Goal: Task Accomplishment & Management: Manage account settings

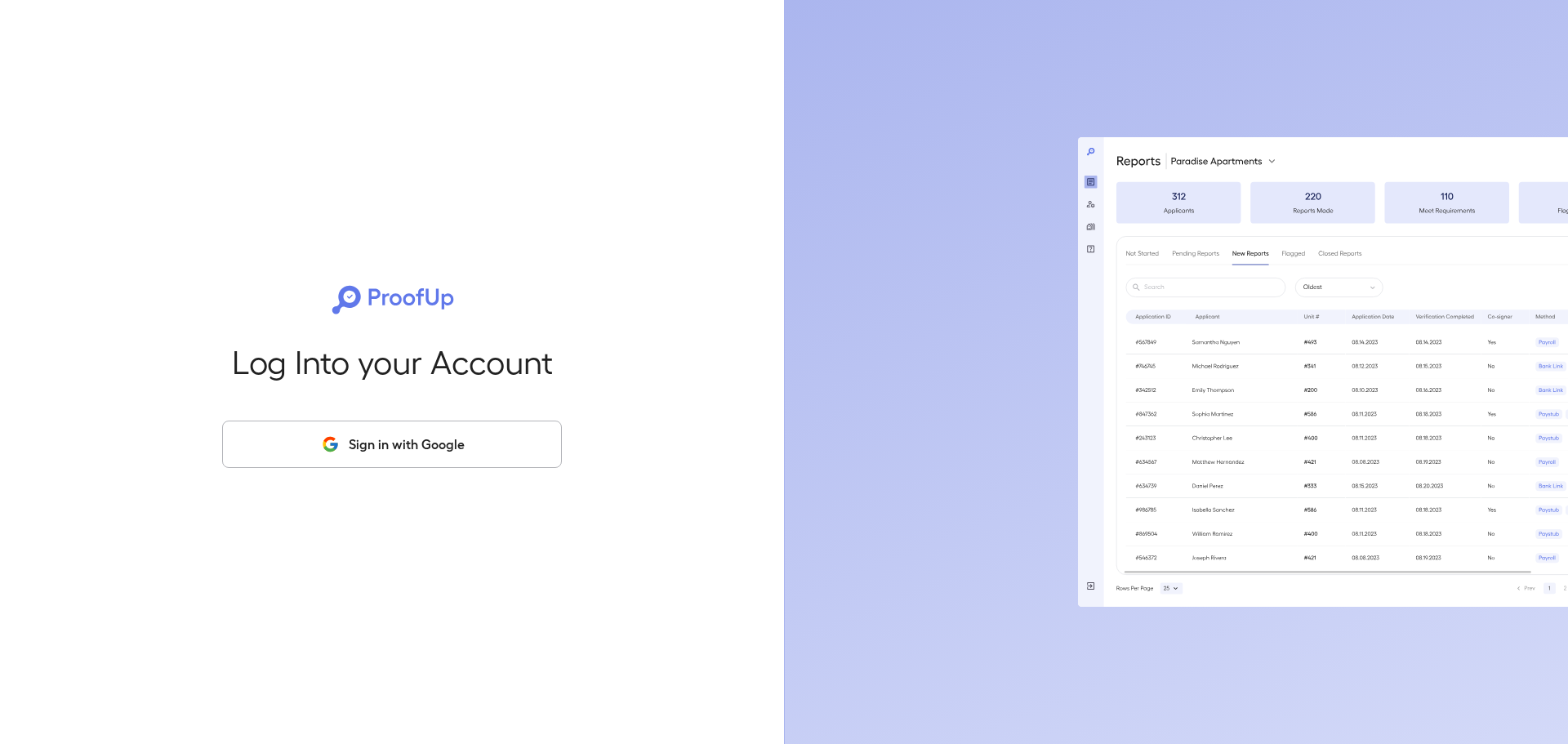
click at [496, 434] on button "Sign in with Google" at bounding box center [392, 444] width 339 height 48
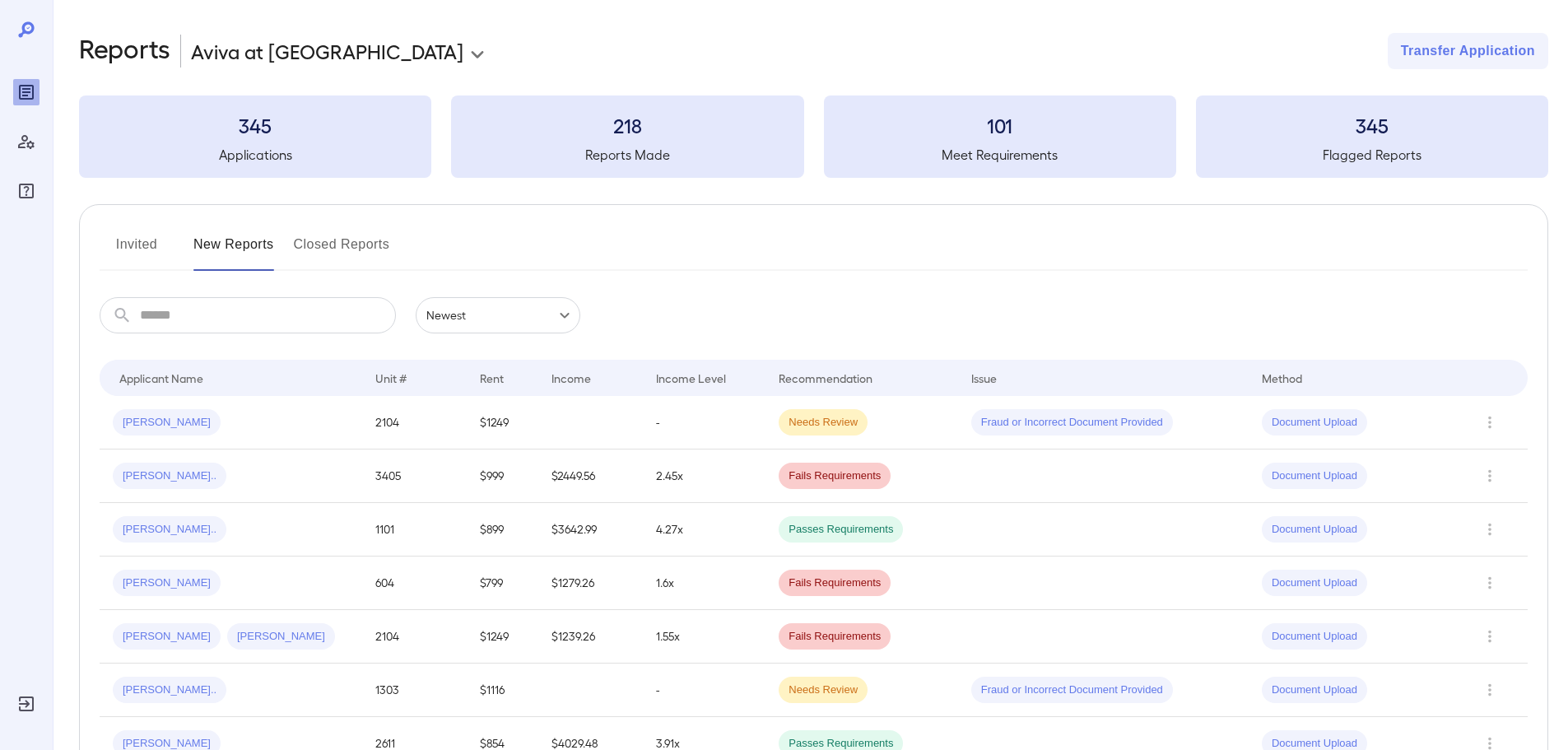
click at [144, 239] on button "Invited" at bounding box center [136, 251] width 74 height 40
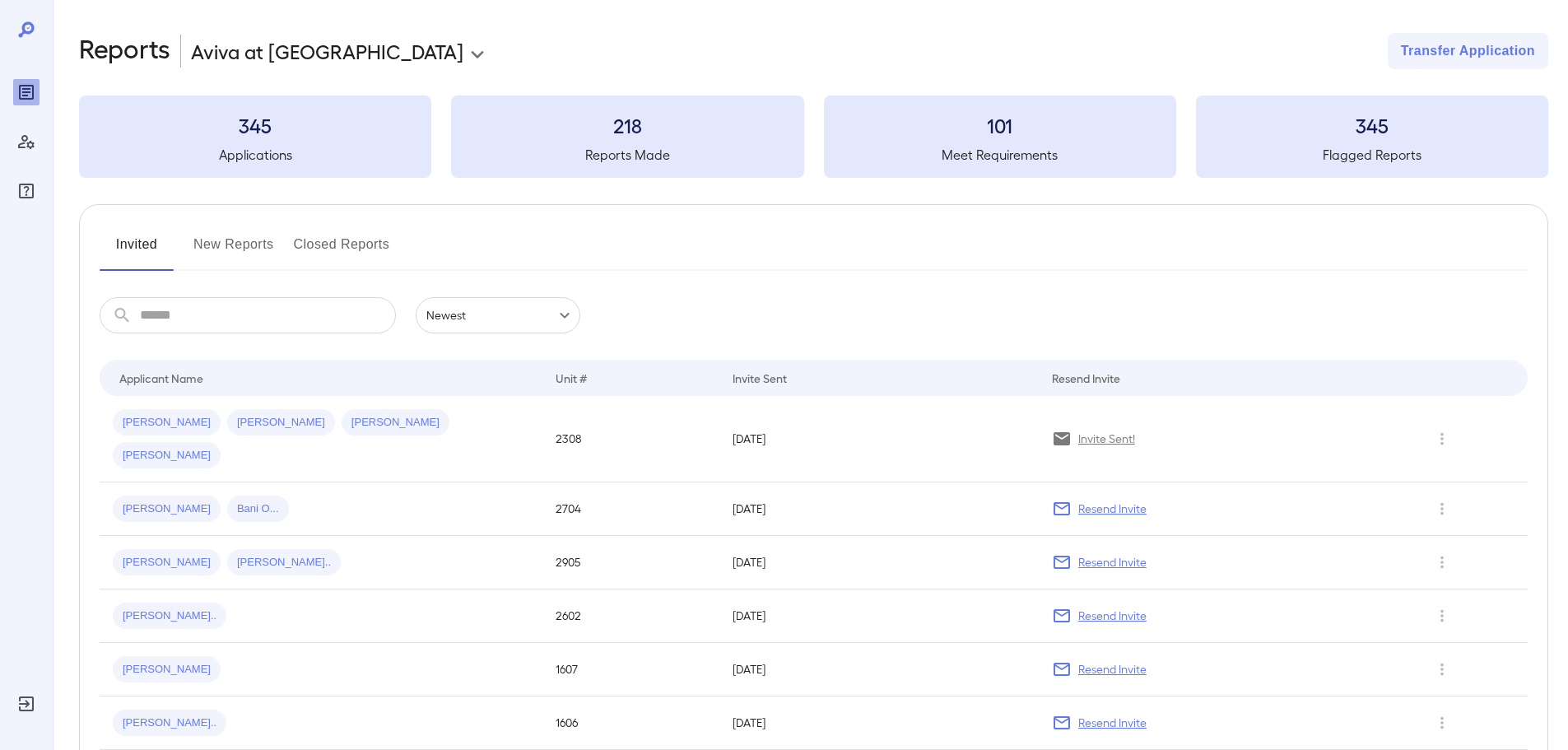
click at [247, 322] on input "text" at bounding box center [268, 315] width 256 height 36
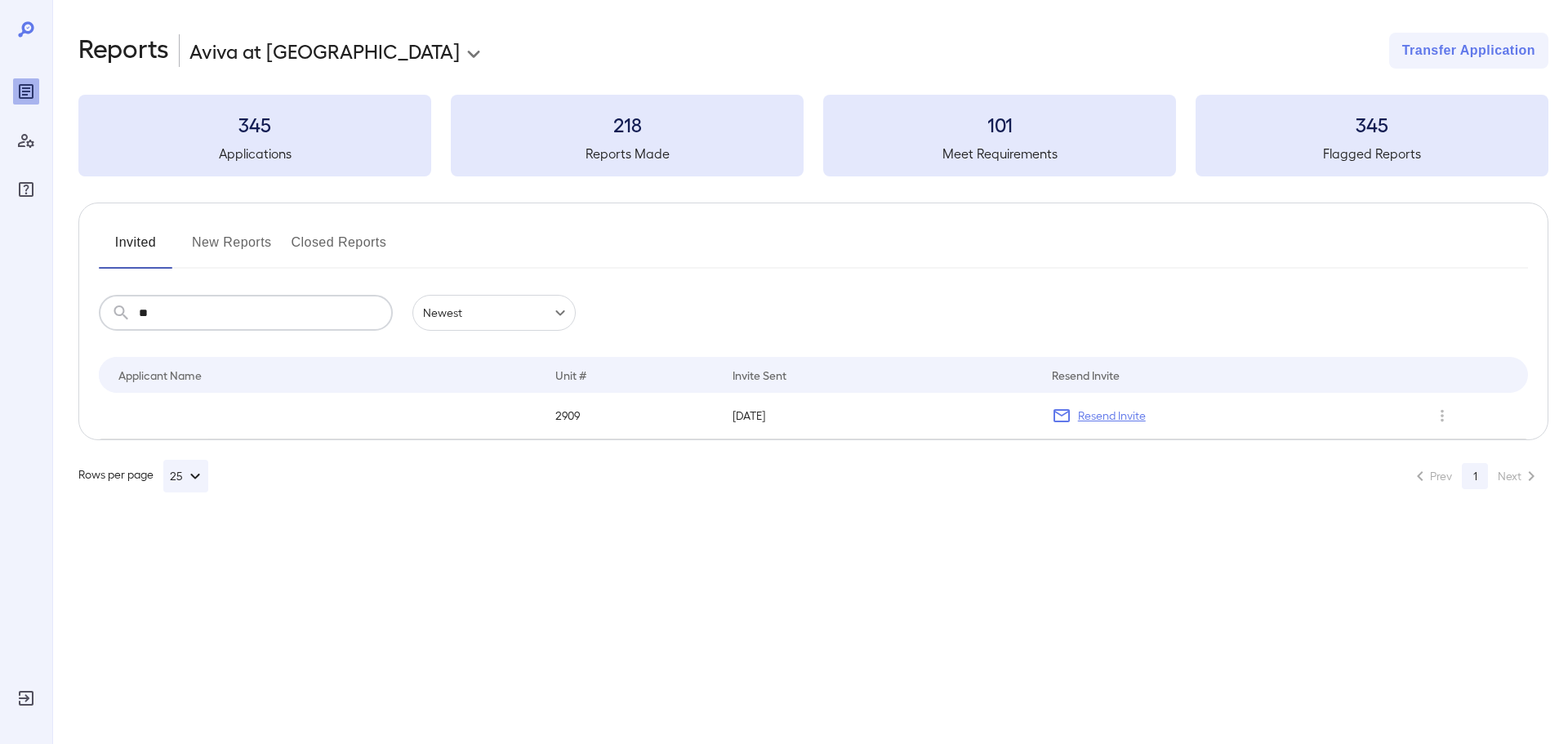
type input "*"
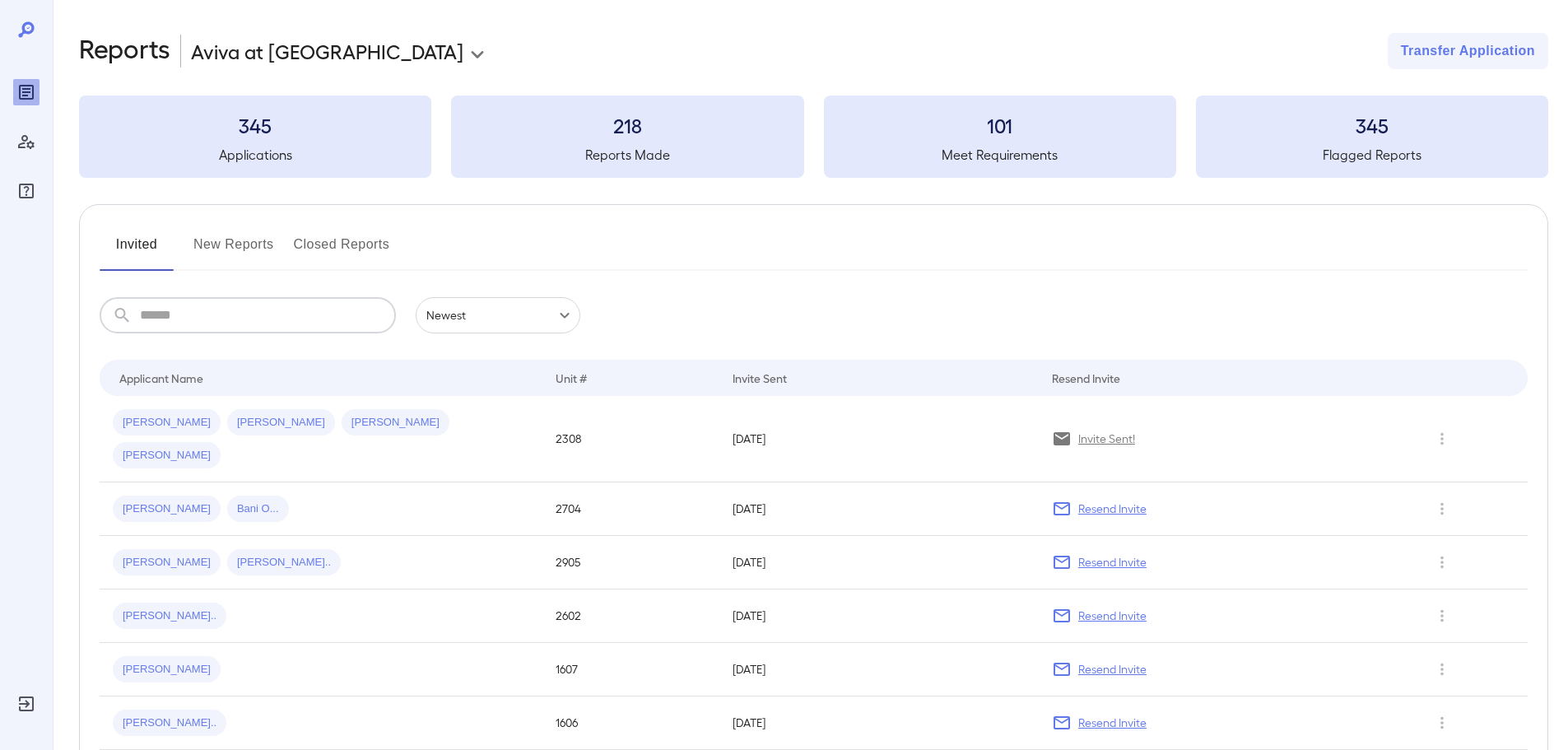
click at [129, 247] on button "Invited" at bounding box center [136, 251] width 74 height 40
click at [226, 314] on input "text" at bounding box center [268, 315] width 256 height 36
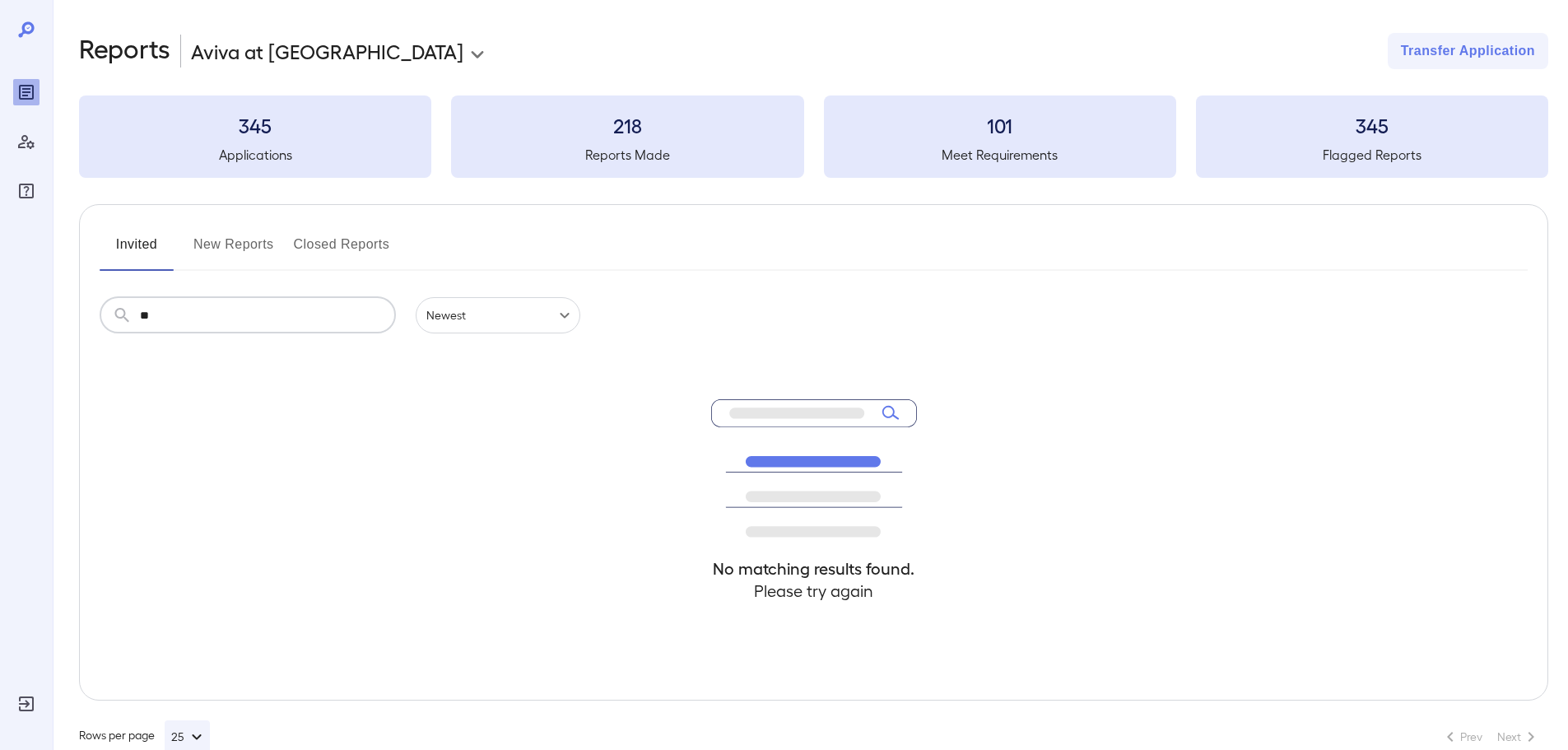
type input "*"
